Goal: Information Seeking & Learning: Learn about a topic

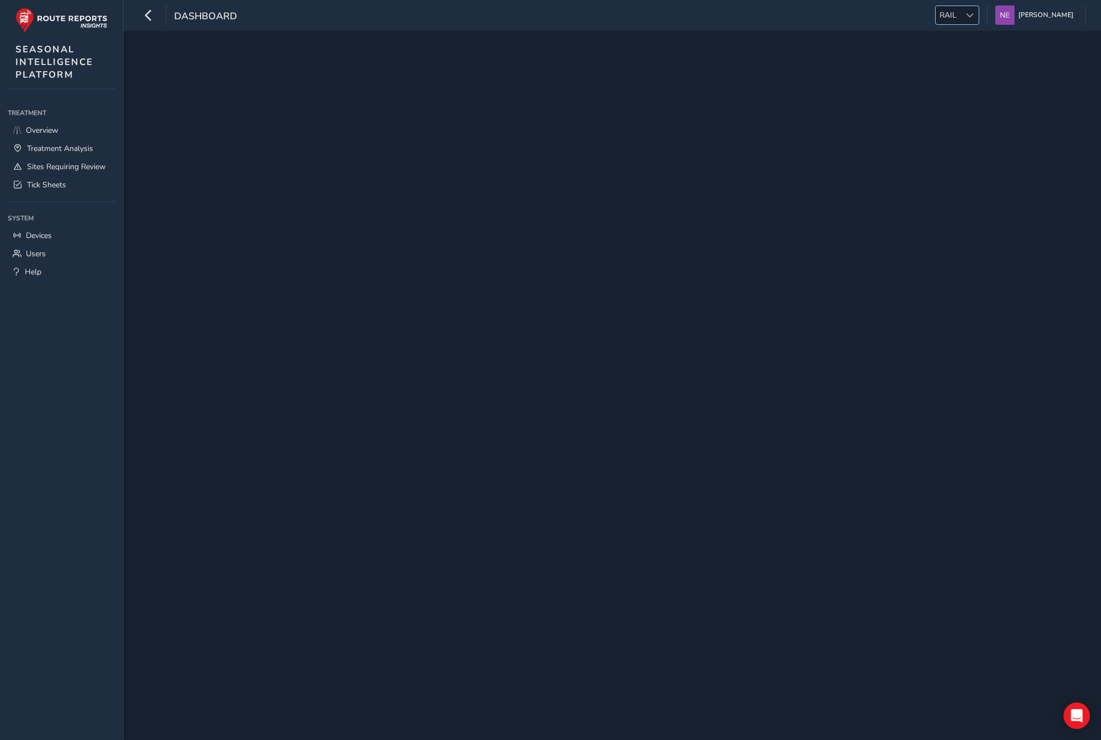
click at [974, 18] on span at bounding box center [970, 16] width 8 height 8
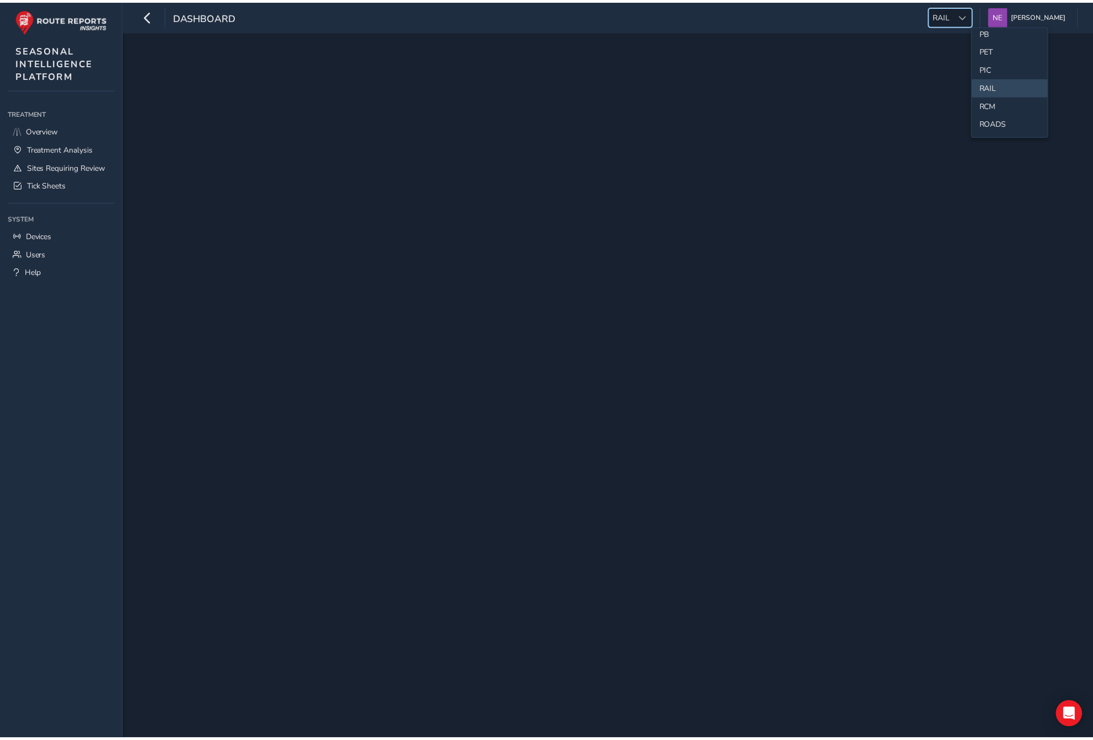
scroll to position [419, 0]
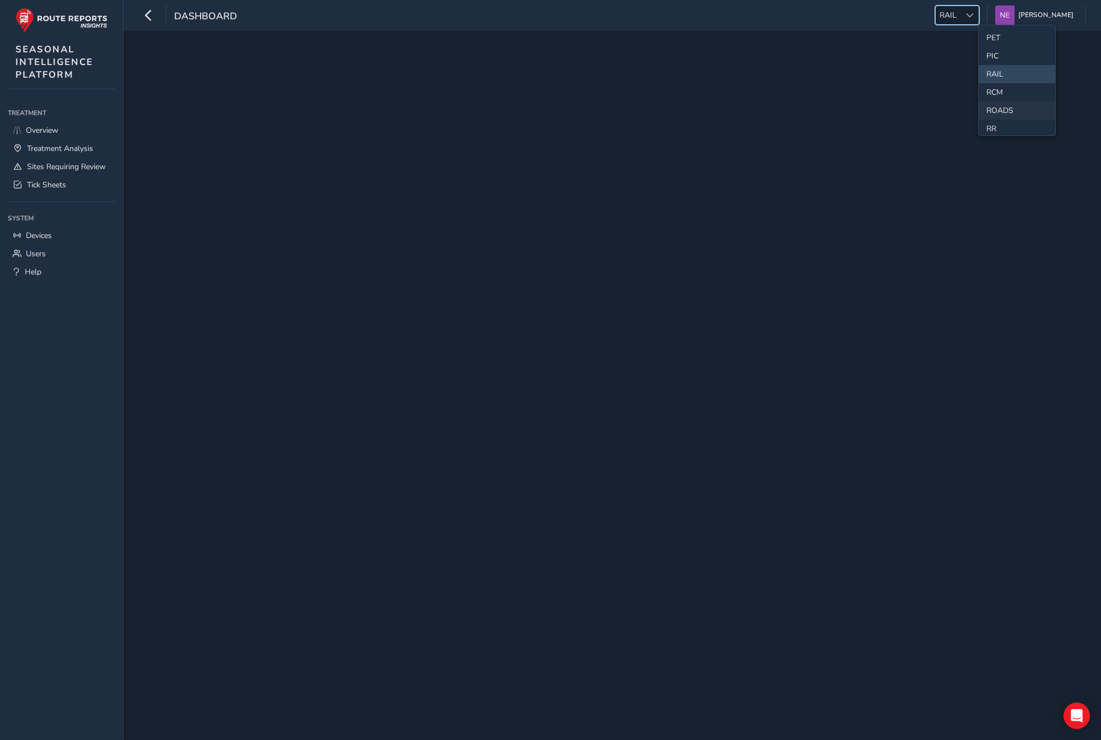
click at [1002, 107] on li "ROADS" at bounding box center [1017, 110] width 77 height 18
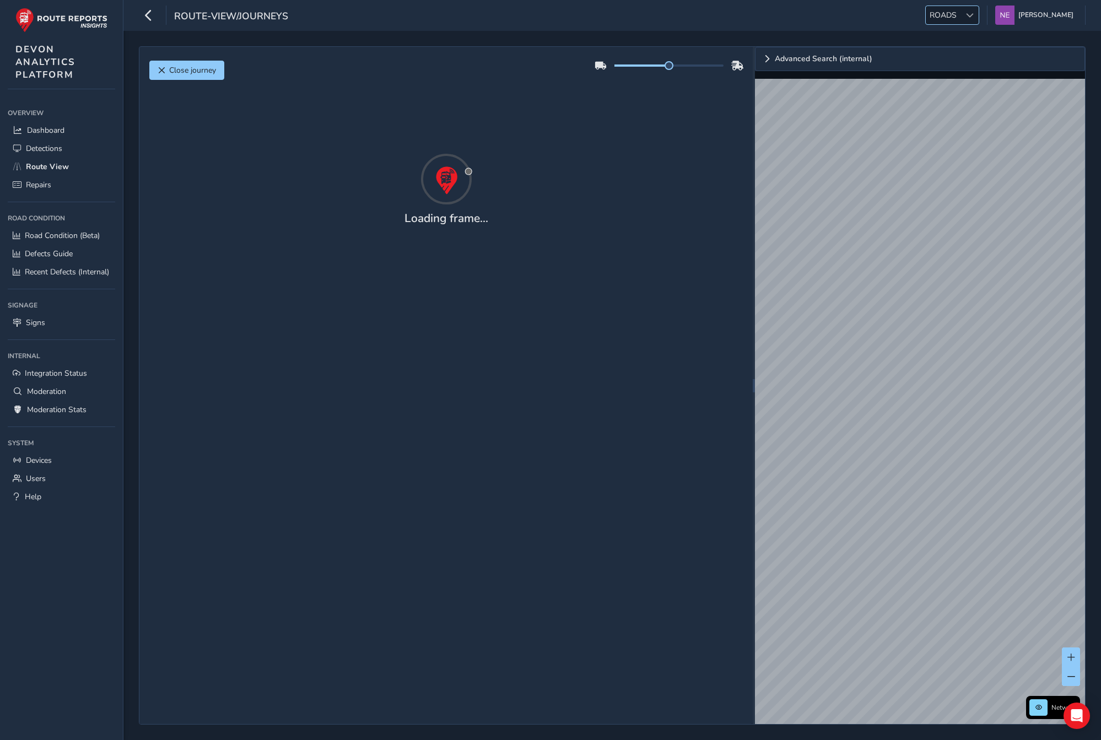
click at [974, 13] on span at bounding box center [970, 16] width 8 height 8
click at [989, 94] on li "ESS" at bounding box center [1007, 93] width 77 height 18
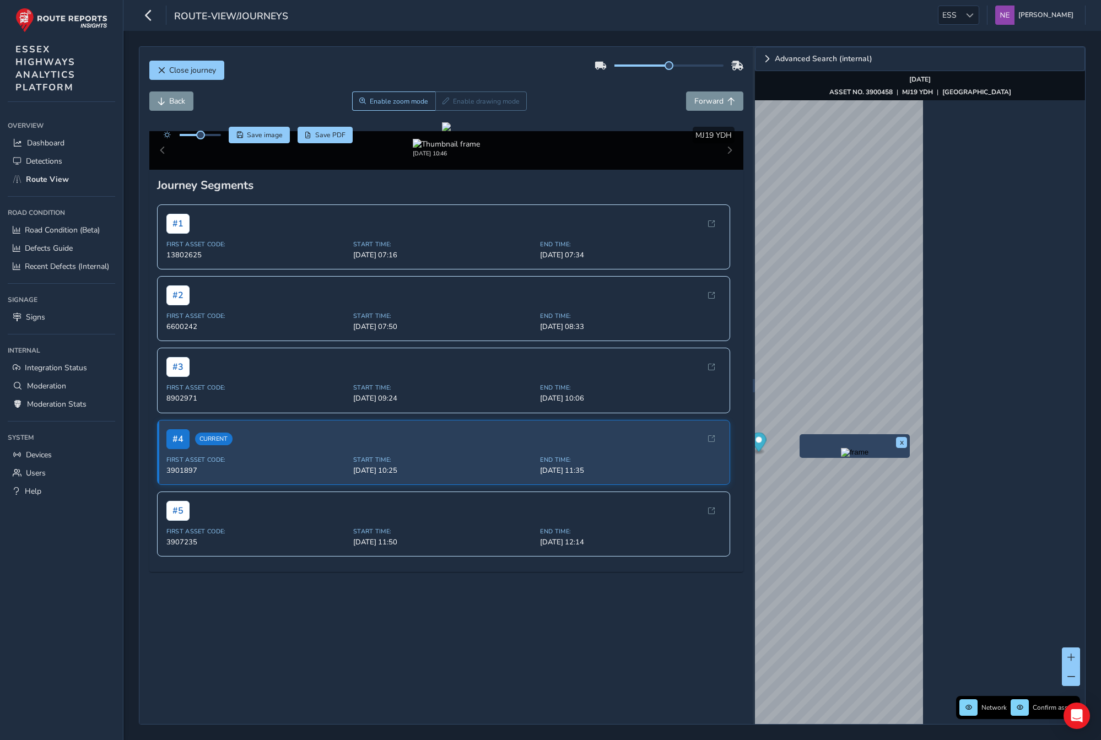
click at [800, 437] on div "x" at bounding box center [855, 446] width 110 height 24
click at [777, 444] on div "x" at bounding box center [829, 452] width 105 height 18
click at [913, 413] on div "x" at bounding box center [967, 425] width 110 height 24
click at [1069, 679] on span at bounding box center [1072, 677] width 8 height 8
click at [1053, 396] on div at bounding box center [920, 443] width 330 height 687
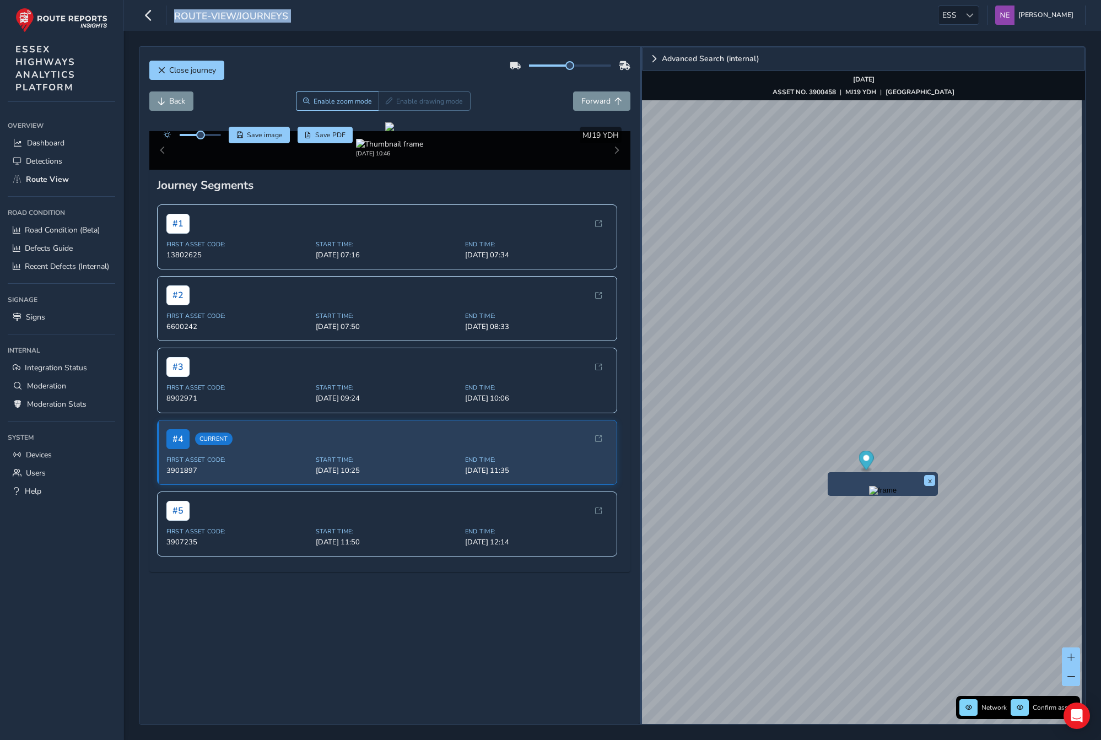
drag, startPoint x: 753, startPoint y: 266, endPoint x: 639, endPoint y: 265, distance: 114.6
click at [640, 265] on div at bounding box center [641, 385] width 2 height 677
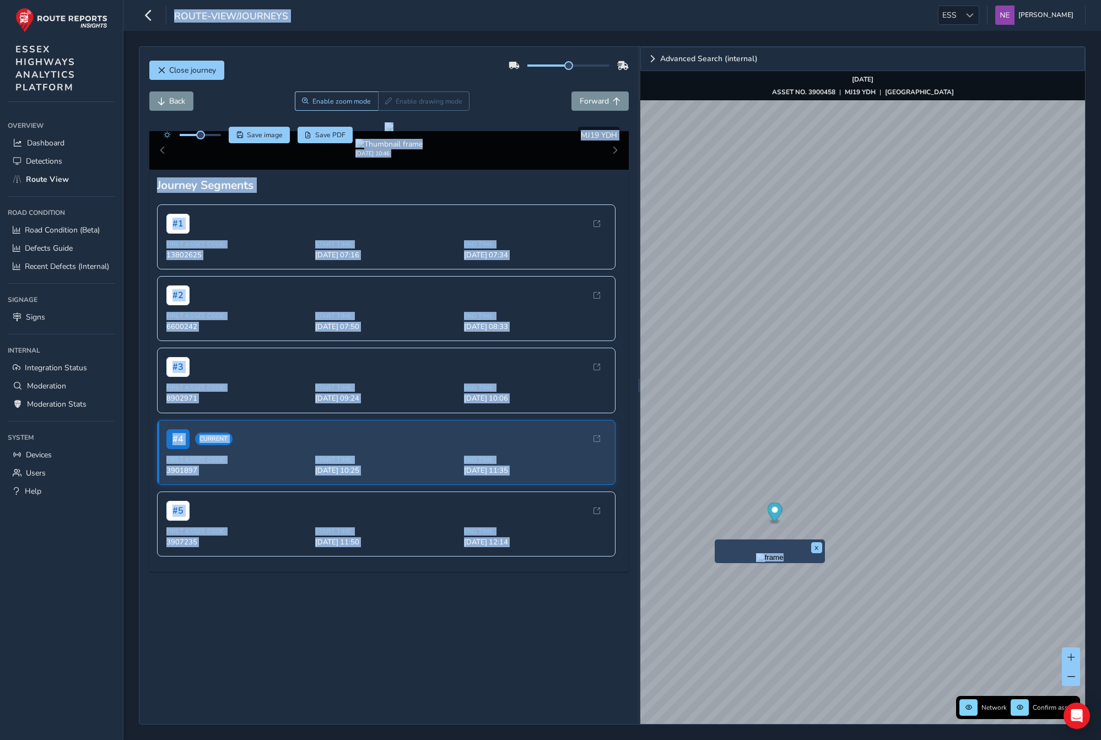
click at [718, 543] on div "x" at bounding box center [770, 551] width 105 height 18
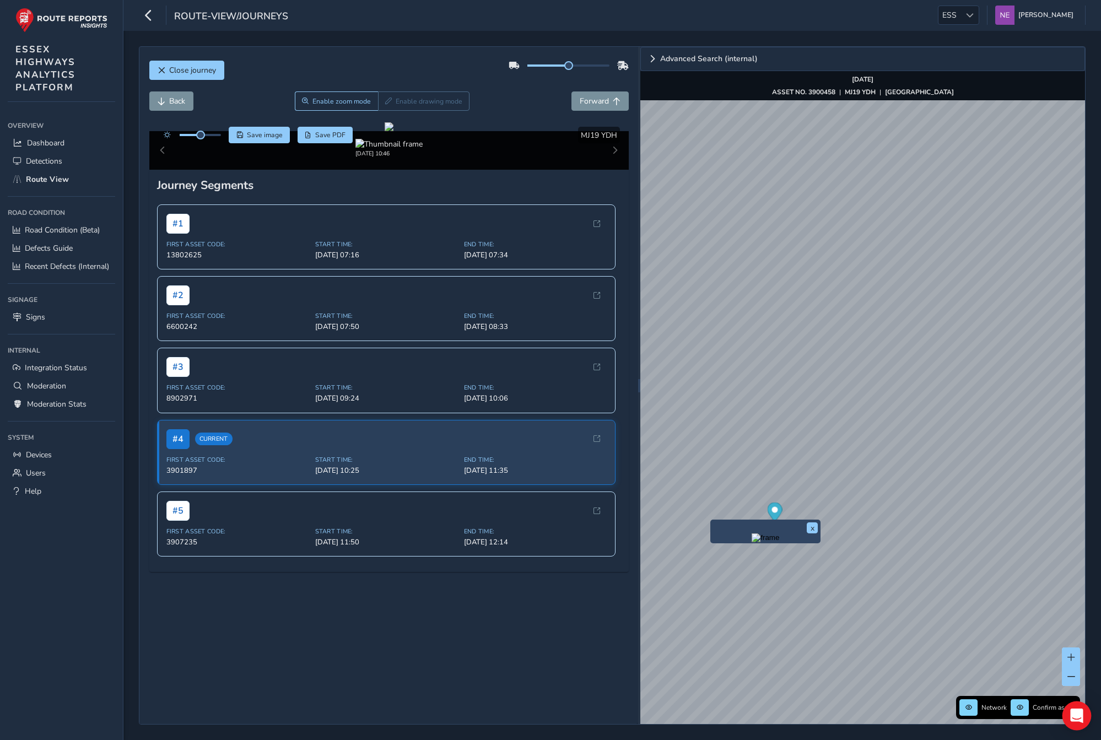
click at [713, 522] on div "x" at bounding box center [765, 532] width 110 height 24
click at [915, 371] on div "x" at bounding box center [968, 381] width 110 height 24
click at [936, 379] on div "x" at bounding box center [968, 381] width 105 height 18
click at [955, 392] on img "Preview frame" at bounding box center [969, 387] width 28 height 9
click at [822, 375] on div "x" at bounding box center [877, 385] width 110 height 24
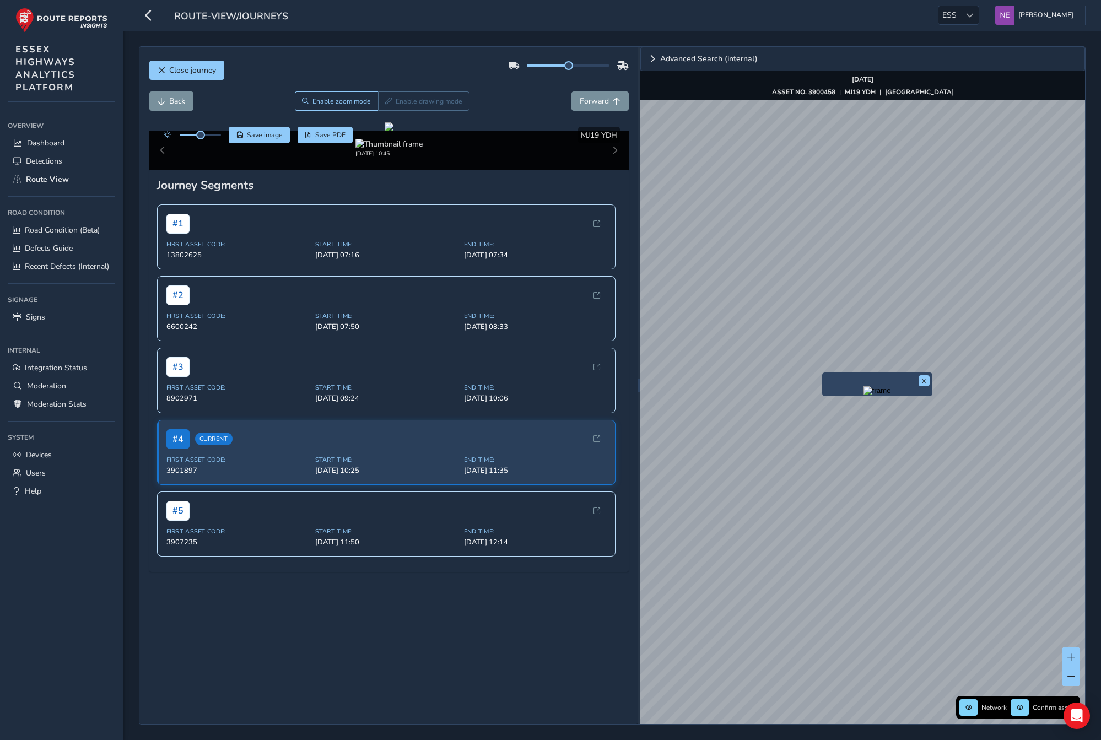
click at [864, 395] on img "Preview frame" at bounding box center [878, 390] width 28 height 9
click at [926, 382] on button "x" at bounding box center [924, 380] width 11 height 11
click at [742, 412] on div "x" at bounding box center [796, 423] width 110 height 24
click at [782, 434] on img "Preview frame" at bounding box center [796, 429] width 28 height 9
click at [841, 420] on button "x" at bounding box center [842, 419] width 11 height 11
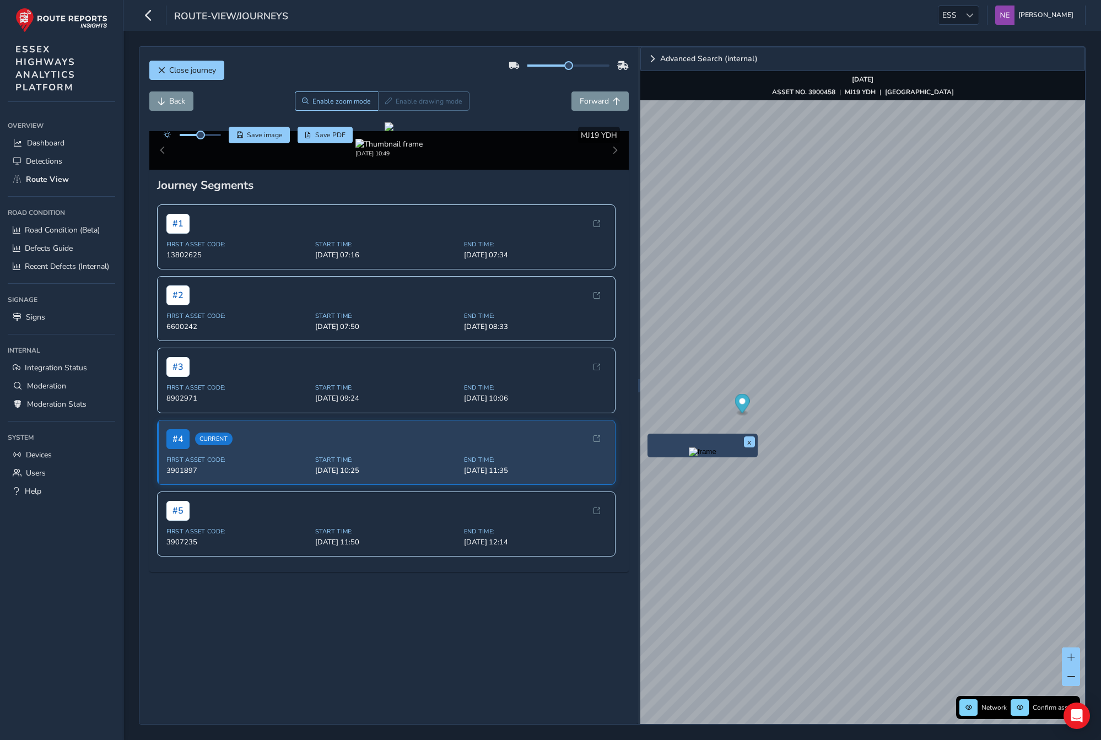
click at [649, 434] on div "x" at bounding box center [703, 446] width 110 height 24
click at [861, 382] on div "x" at bounding box center [915, 394] width 110 height 24
click at [607, 170] on div "[DATE] 10:49" at bounding box center [388, 150] width 479 height 39
click at [746, 405] on icon "Map marker" at bounding box center [743, 401] width 15 height 19
drag, startPoint x: 726, startPoint y: 423, endPoint x: 696, endPoint y: 429, distance: 30.4
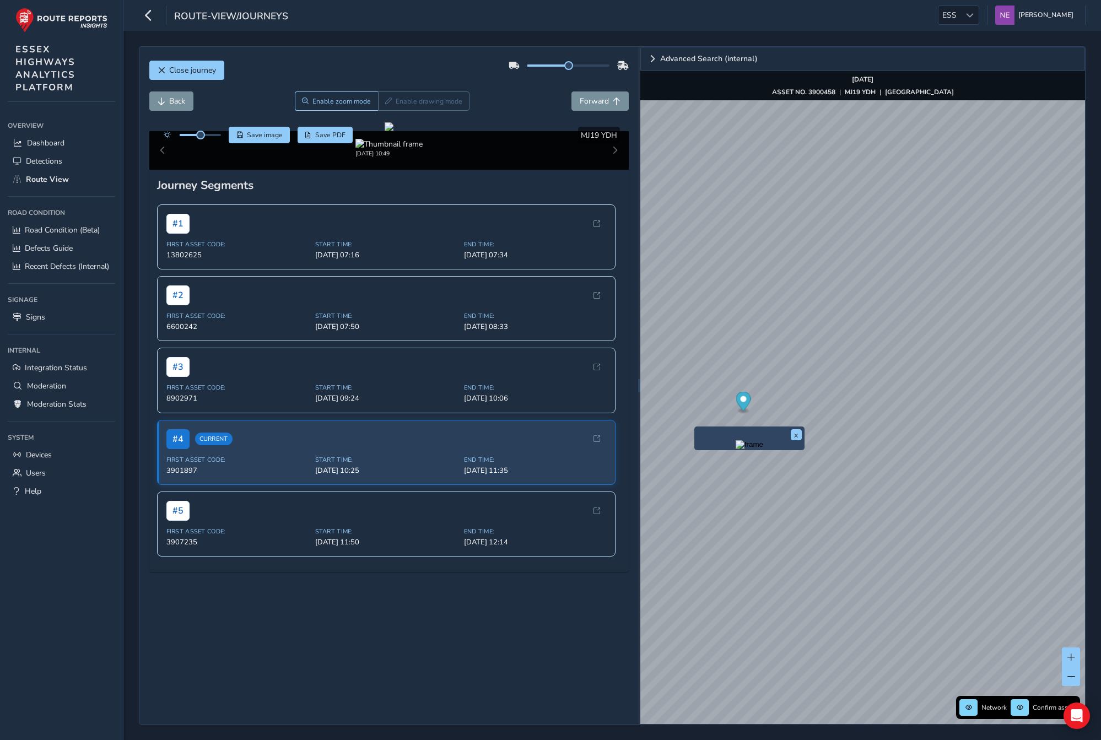
click at [696, 429] on div "x" at bounding box center [749, 439] width 110 height 24
click at [736, 449] on img "Preview frame" at bounding box center [750, 444] width 28 height 9
click at [974, 380] on div "x" at bounding box center [1027, 390] width 110 height 24
click at [1019, 401] on img "Preview frame" at bounding box center [1027, 396] width 28 height 9
click at [717, 416] on div "x" at bounding box center [769, 428] width 110 height 24
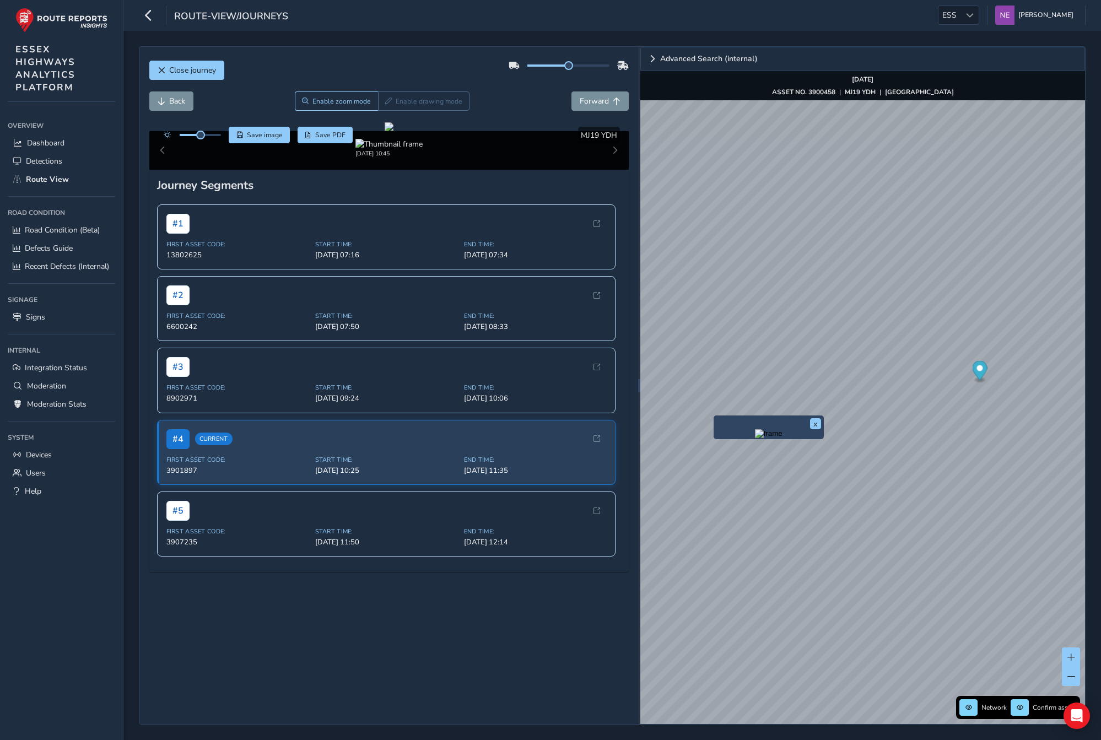
click at [755, 438] on img "Preview frame" at bounding box center [769, 433] width 28 height 9
click at [696, 455] on div "x" at bounding box center [751, 465] width 110 height 24
click at [737, 476] on img "Preview frame" at bounding box center [751, 471] width 28 height 9
click at [855, 385] on div "x" at bounding box center [908, 392] width 110 height 24
click at [895, 402] on img "Preview frame" at bounding box center [909, 398] width 28 height 9
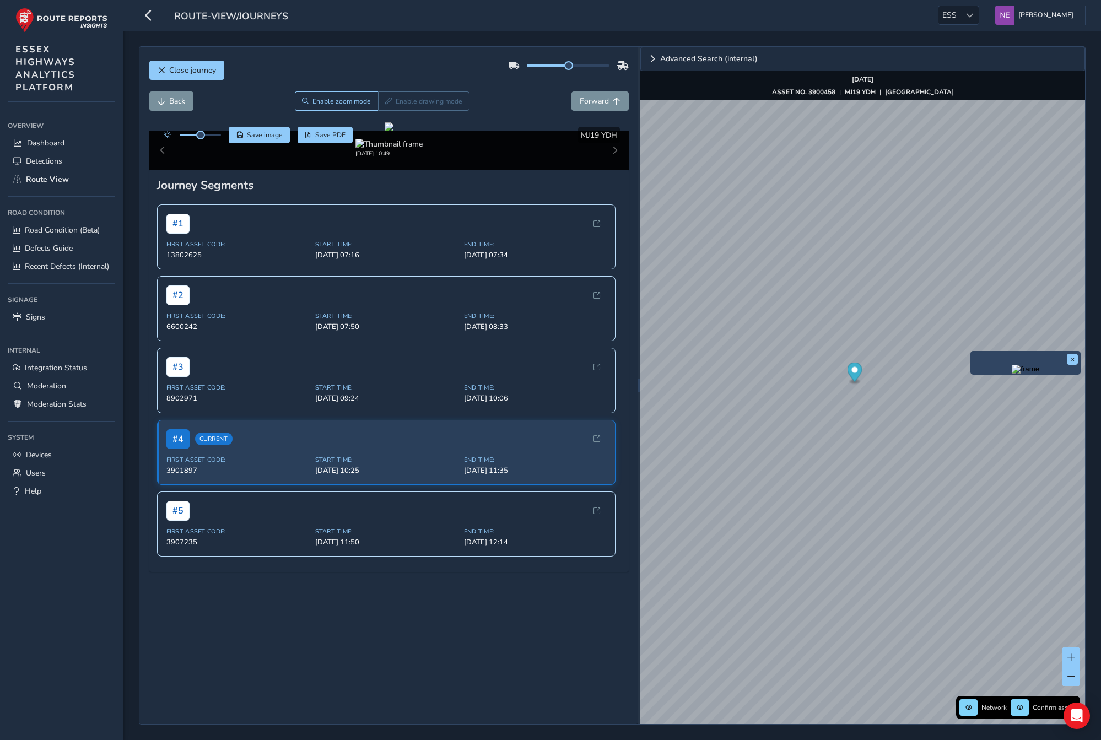
click at [1012, 374] on img "Preview frame" at bounding box center [1026, 369] width 28 height 9
click at [1101, 297] on html "route-view/journeys ESS [PERSON_NAME] Colour Scheme: Dark Dim Light Logout Clos…" at bounding box center [550, 370] width 1101 height 740
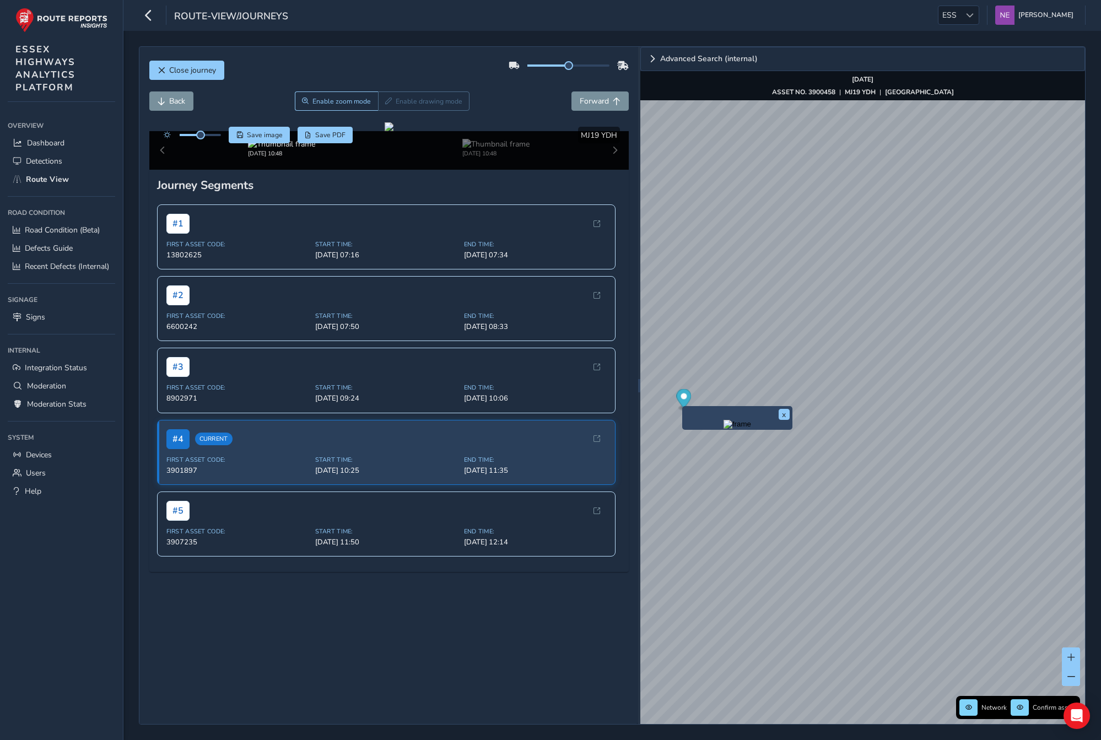
click at [724, 429] on img "Preview frame" at bounding box center [738, 424] width 28 height 9
click at [1101, 368] on html "route-view/journeys ESS [PERSON_NAME] Colour Scheme: Dark Dim Light Logout Clos…" at bounding box center [550, 370] width 1101 height 740
click at [1099, 497] on div "Close journey Back Enable zoom mode Enable drawing mode Forward Click and Drag …" at bounding box center [612, 385] width 978 height 709
click at [767, 462] on img "Preview frame" at bounding box center [780, 458] width 28 height 9
click at [633, 484] on div "Close journey Back Enable zoom mode Enable drawing mode Forward Click and Drag …" at bounding box center [612, 385] width 947 height 678
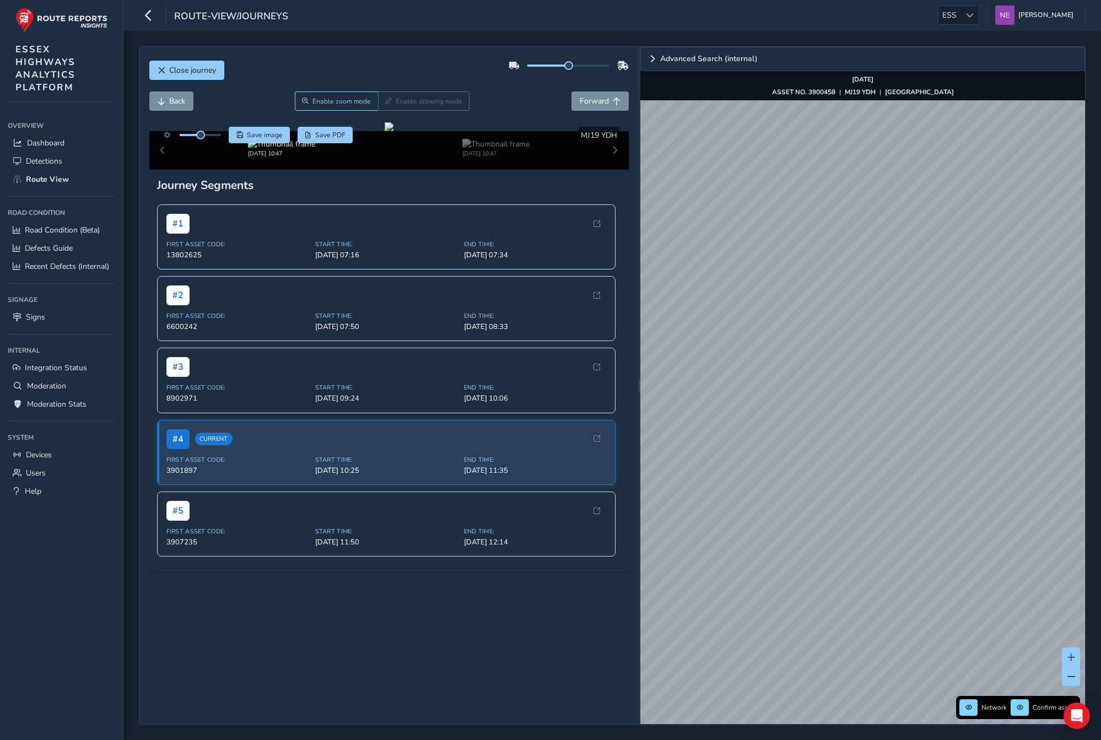
drag, startPoint x: 940, startPoint y: 453, endPoint x: 585, endPoint y: 560, distance: 370.7
click at [585, 560] on div "Close journey Back Enable zoom mode Enable drawing mode Forward Click and Drag …" at bounding box center [612, 385] width 947 height 678
click at [962, 367] on div "x" at bounding box center [1017, 376] width 110 height 24
click at [1003, 387] on img "Preview frame" at bounding box center [1017, 382] width 28 height 9
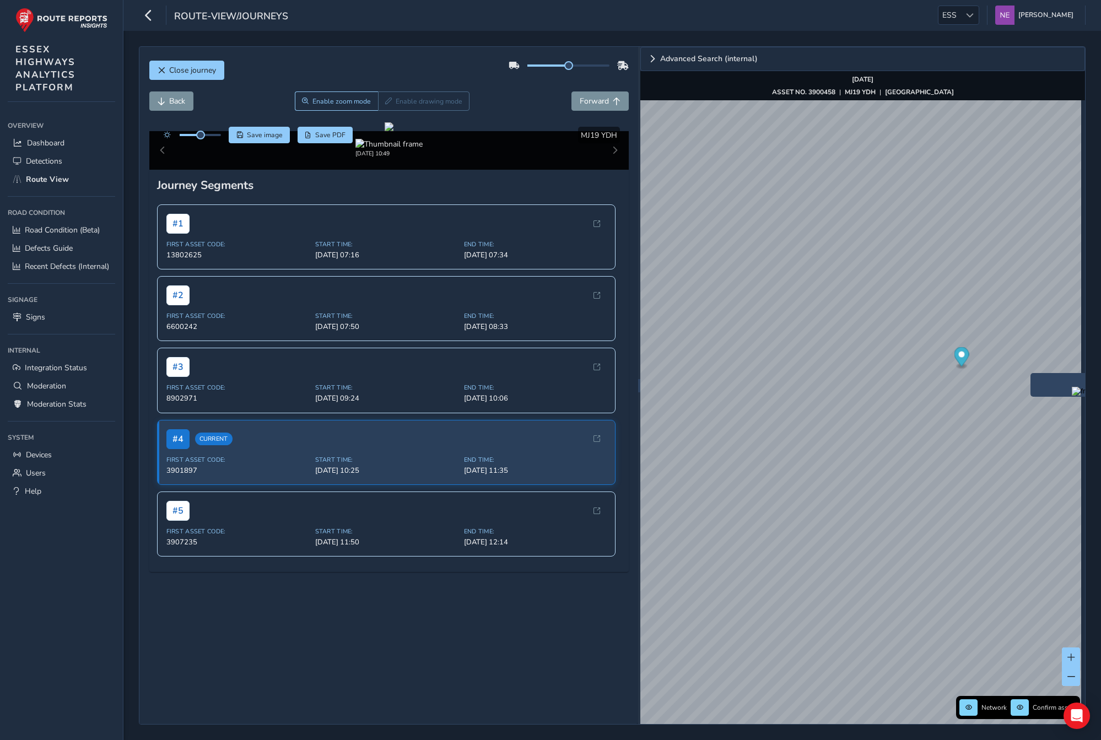
click at [1032, 374] on div "x" at bounding box center [1086, 385] width 110 height 24
click at [1072, 396] on img "Preview frame" at bounding box center [1086, 391] width 28 height 9
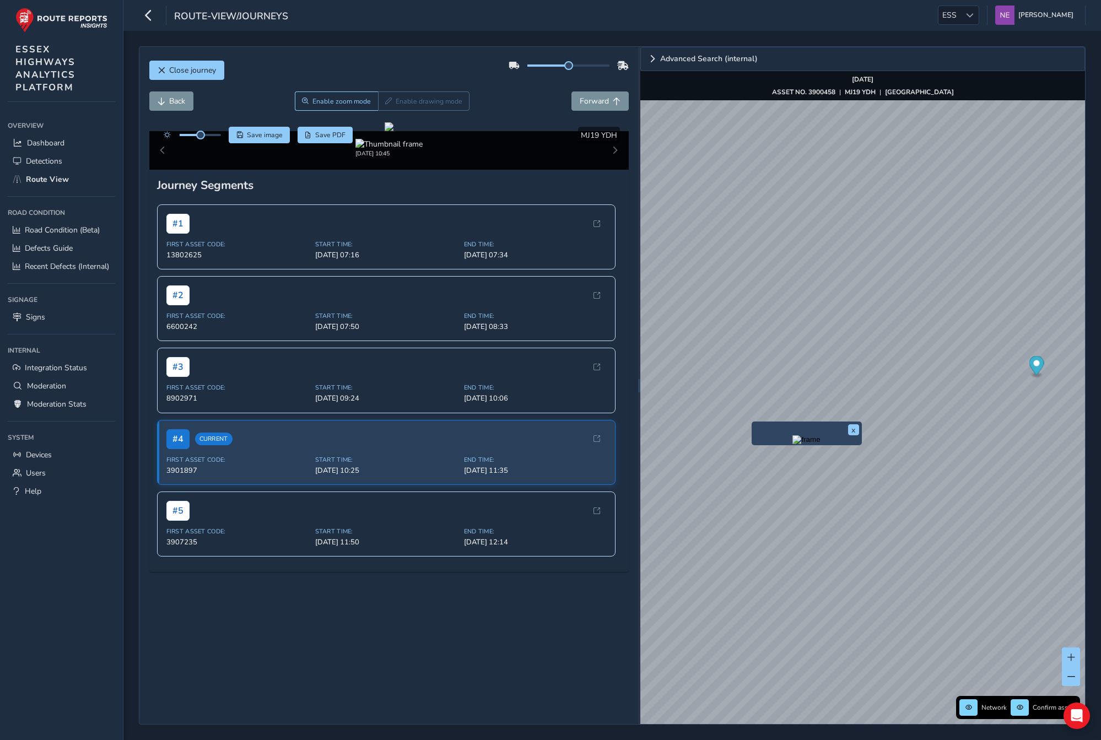
click at [753, 423] on div "x" at bounding box center [807, 434] width 110 height 24
click at [793, 439] on img "Preview frame" at bounding box center [807, 439] width 28 height 9
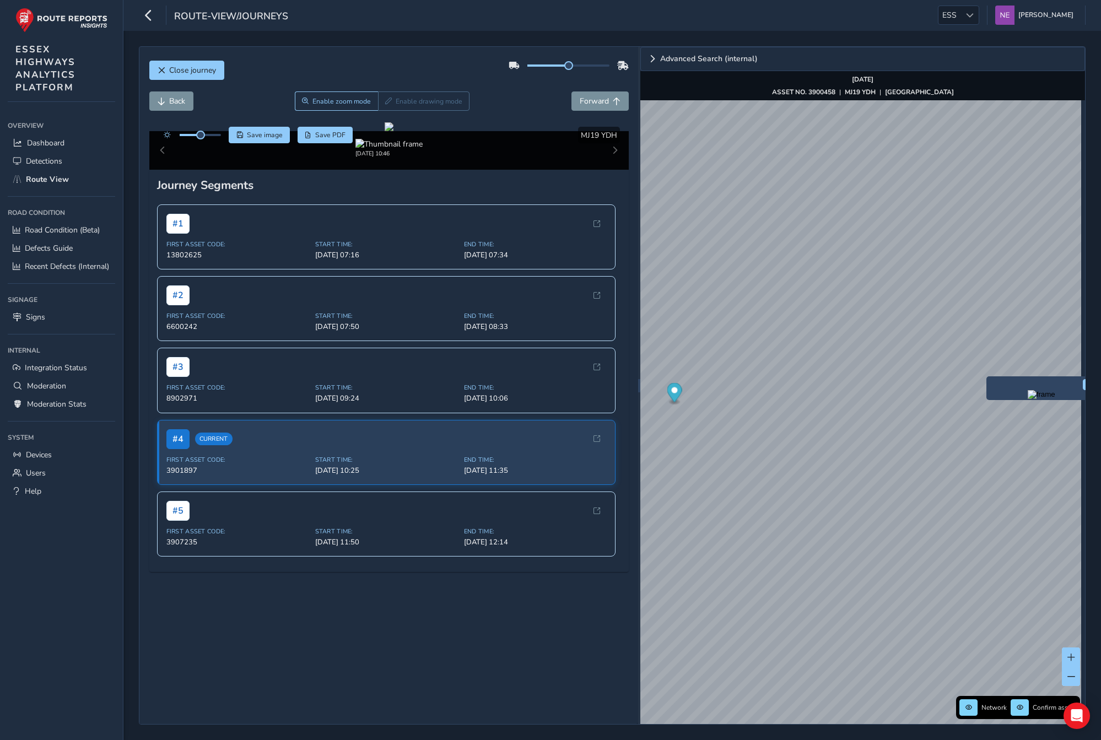
click at [988, 378] on div "x" at bounding box center [1042, 388] width 110 height 24
click at [1028, 399] on img "Preview frame" at bounding box center [1042, 394] width 28 height 9
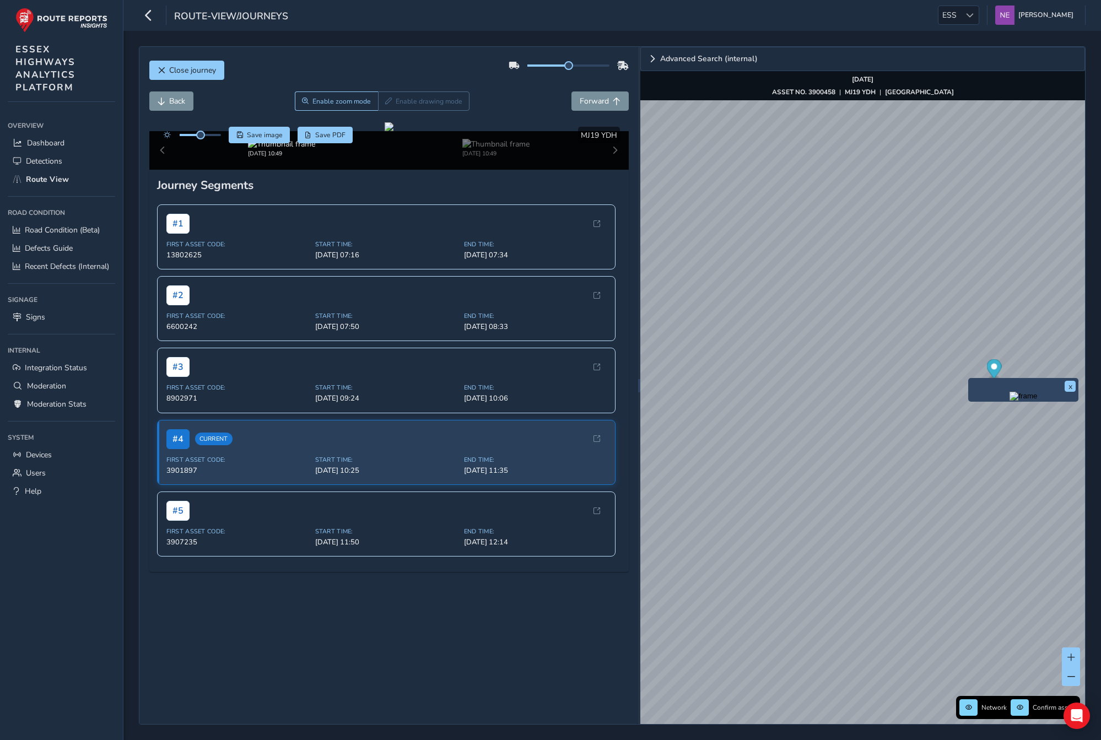
click at [968, 380] on div "x" at bounding box center [1023, 390] width 110 height 24
click at [1010, 401] on img "Preview frame" at bounding box center [1024, 396] width 28 height 9
